Goal: Task Accomplishment & Management: Manage account settings

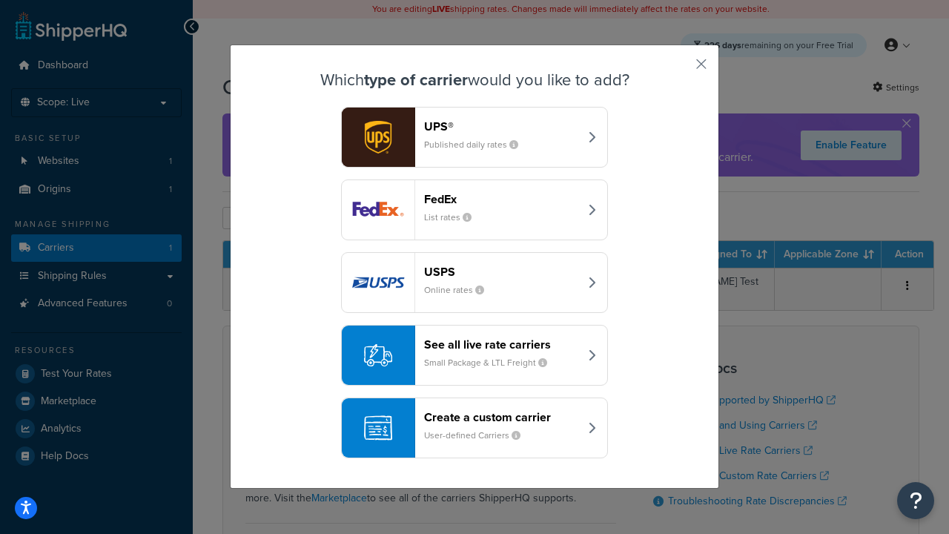
click at [474, 428] on div "Create a custom carrier User-defined Carriers" at bounding box center [501, 428] width 155 height 36
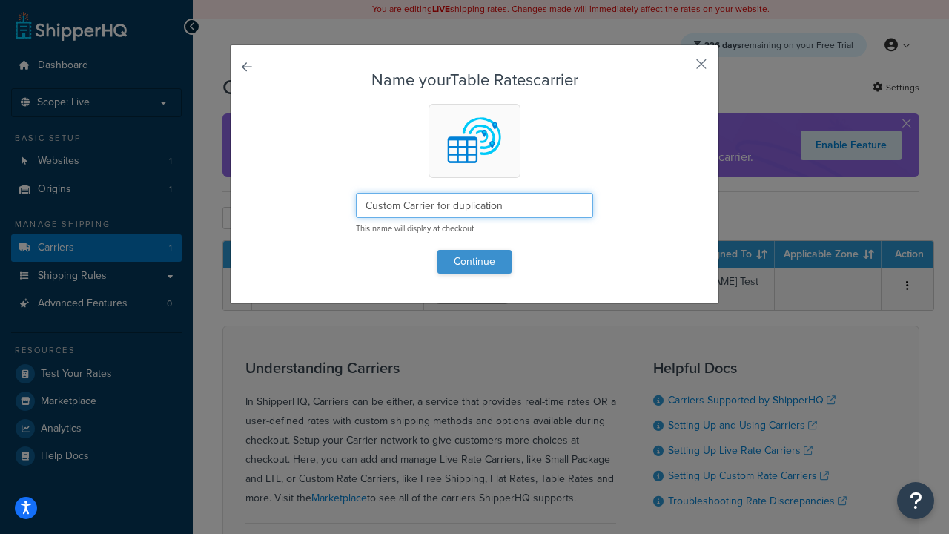
type input "Custom Carrier for duplication"
click at [474, 261] on button "Continue" at bounding box center [474, 262] width 74 height 24
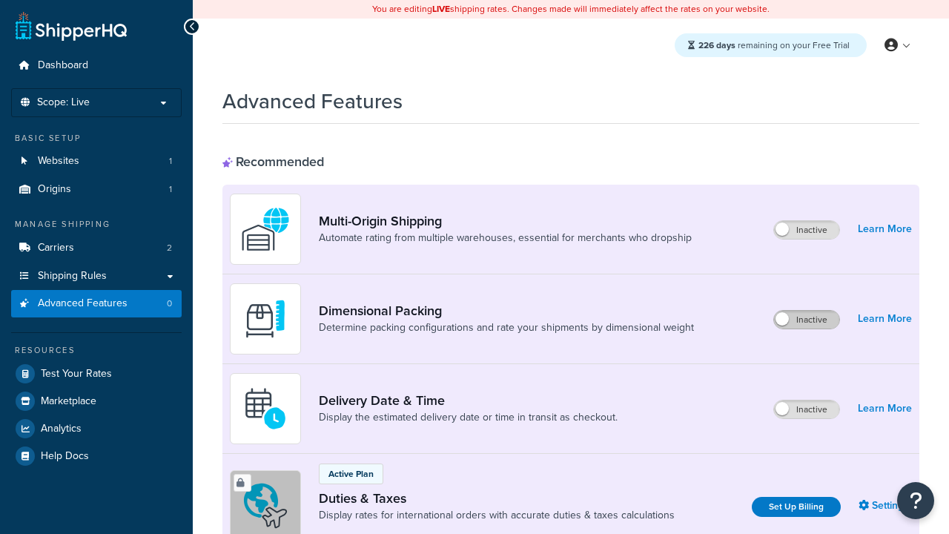
click at [807, 320] on label "Inactive" at bounding box center [806, 320] width 65 height 18
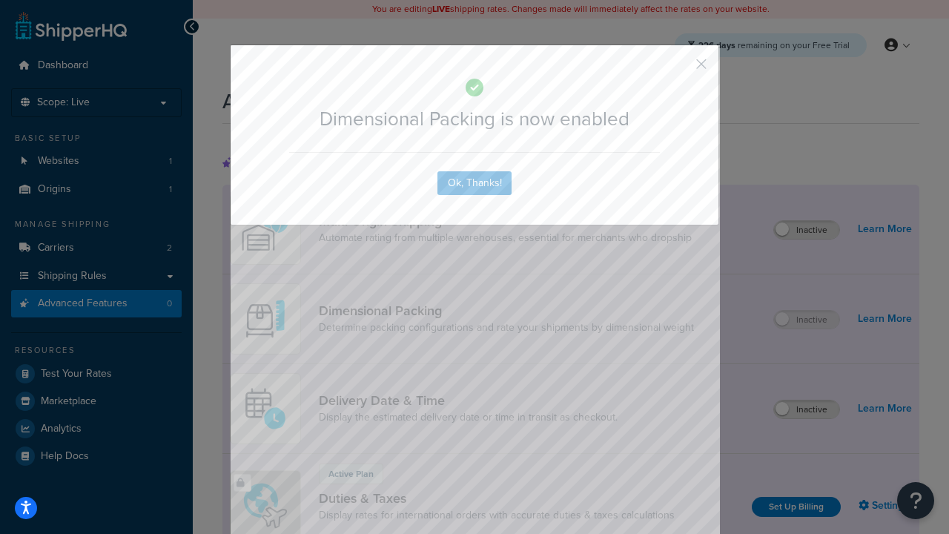
click at [679, 67] on button "button" at bounding box center [680, 69] width 4 height 4
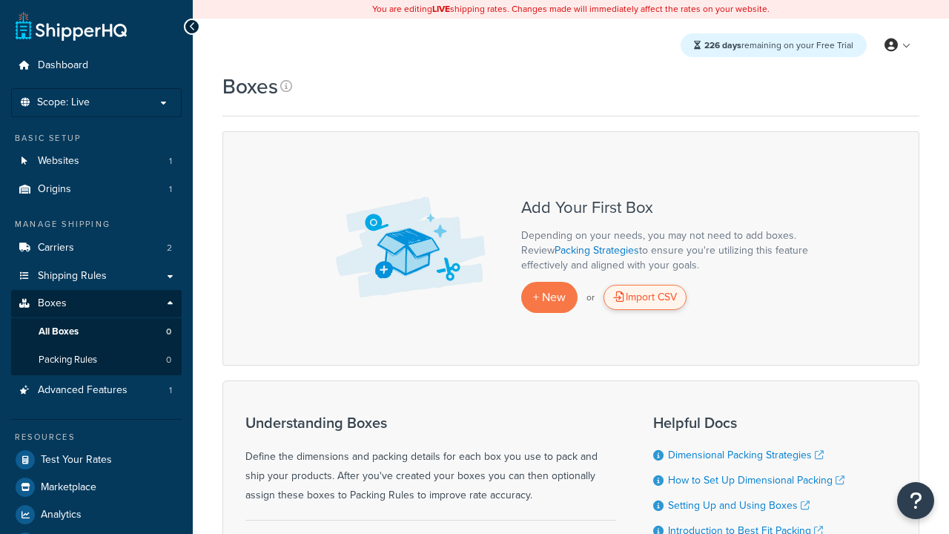
click at [645, 297] on div "Import CSV" at bounding box center [644, 297] width 83 height 25
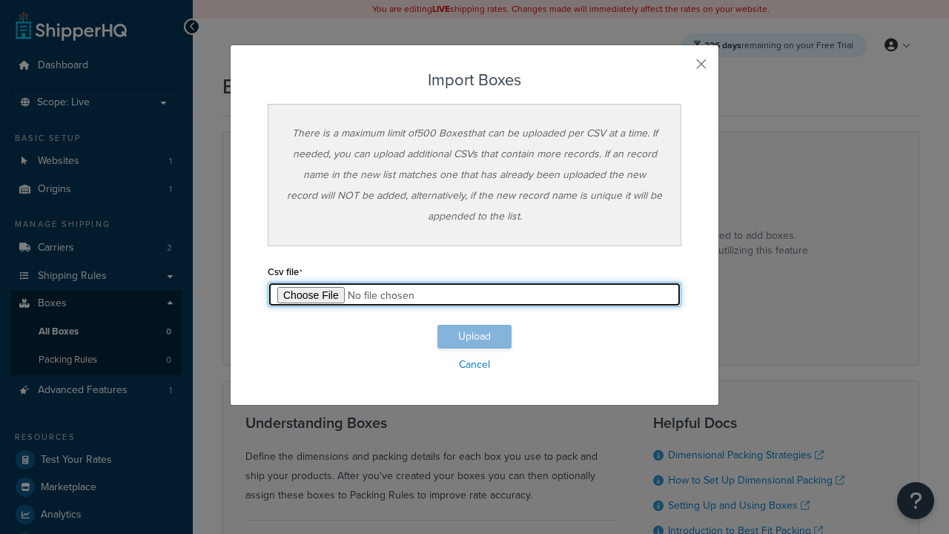
click at [474, 294] on input "file" at bounding box center [475, 294] width 414 height 25
type input "C:\fakepath\importBoxesSuccess.csv"
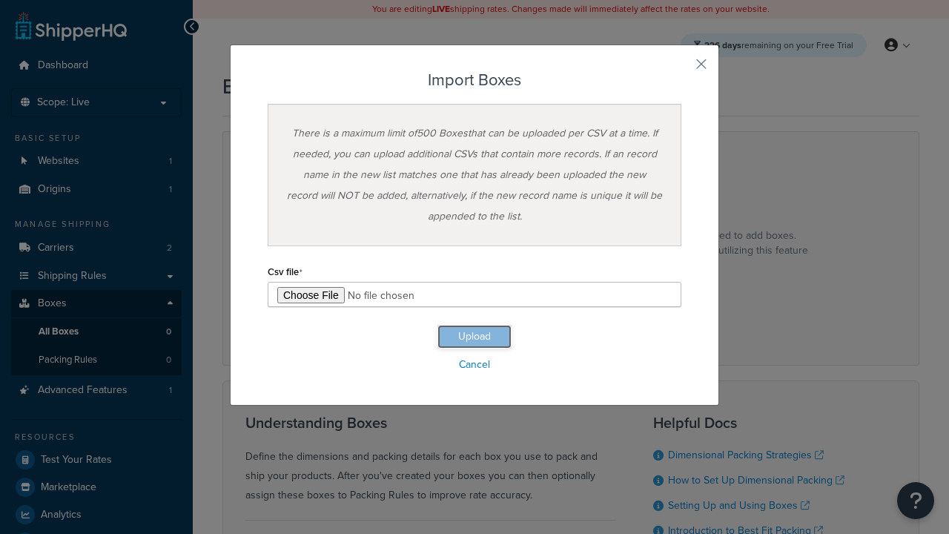
click at [474, 337] on button "Upload" at bounding box center [474, 337] width 74 height 24
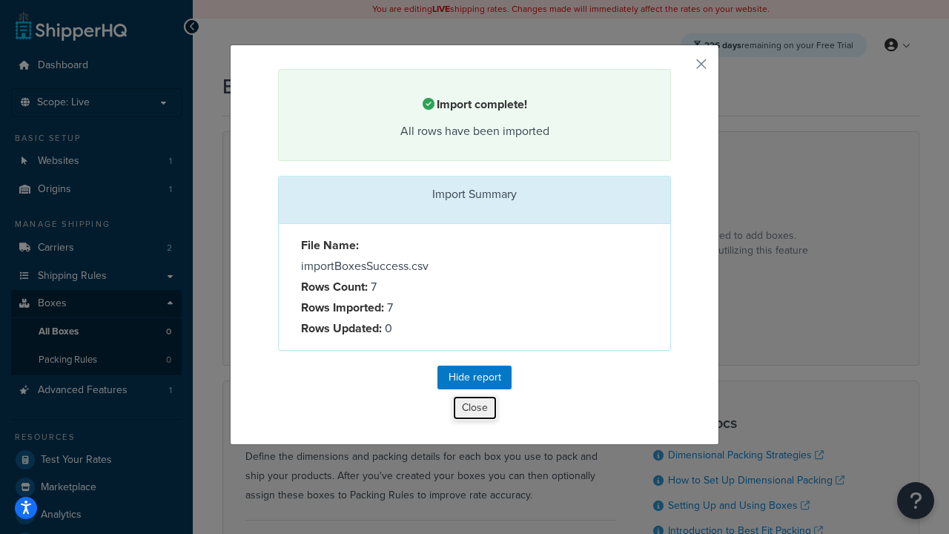
click at [474, 410] on button "Close" at bounding box center [474, 407] width 45 height 25
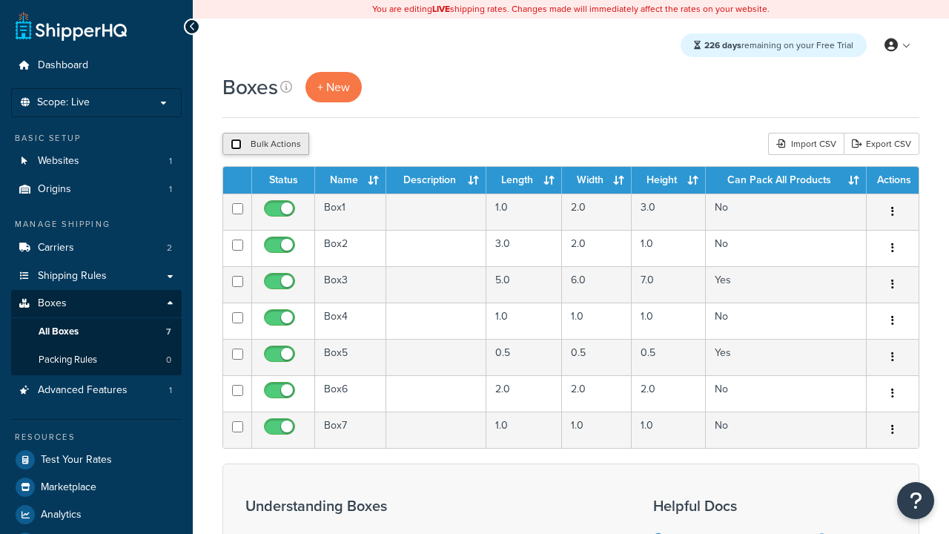
click at [236, 145] on input "checkbox" at bounding box center [236, 144] width 11 height 11
checkbox input "true"
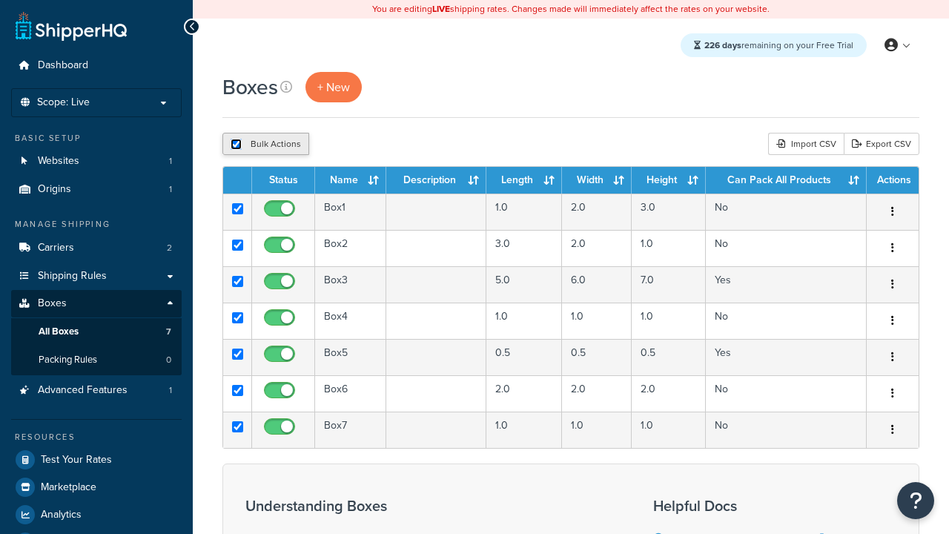
checkbox input "true"
click at [0, 0] on button "Delete" at bounding box center [0, 0] width 0 height 0
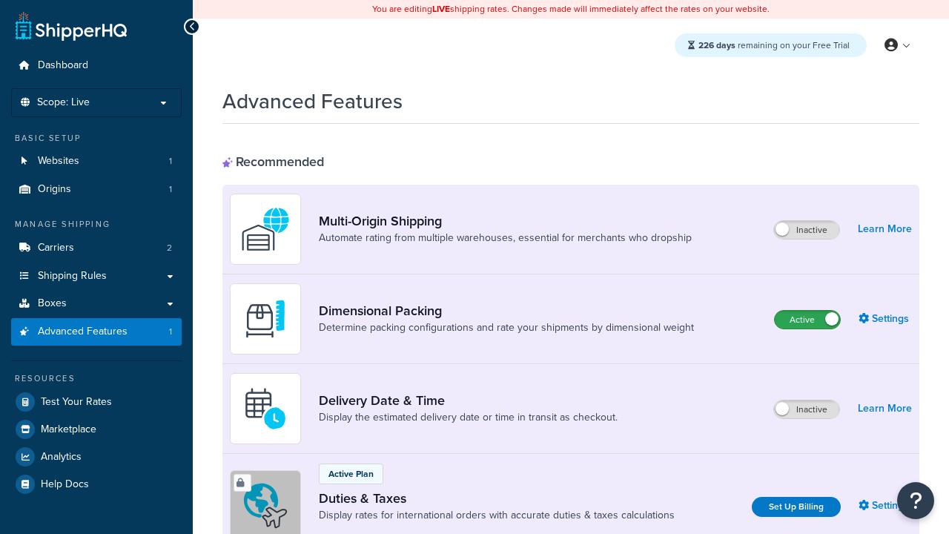
click at [807, 320] on label "Active" at bounding box center [807, 320] width 65 height 18
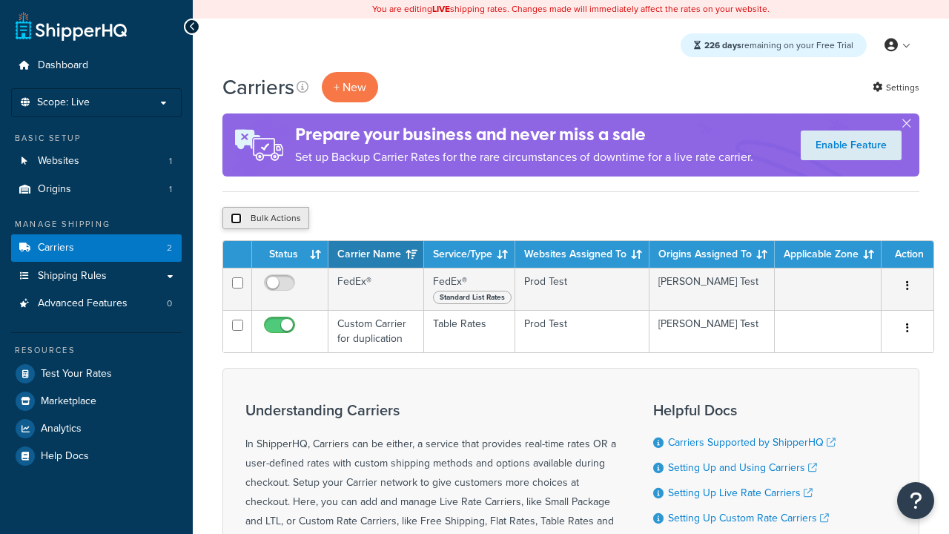
click at [236, 219] on input "checkbox" at bounding box center [236, 218] width 11 height 11
checkbox input "true"
click at [399, 219] on button "Delete" at bounding box center [395, 218] width 51 height 22
